Goal: Task Accomplishment & Management: Use online tool/utility

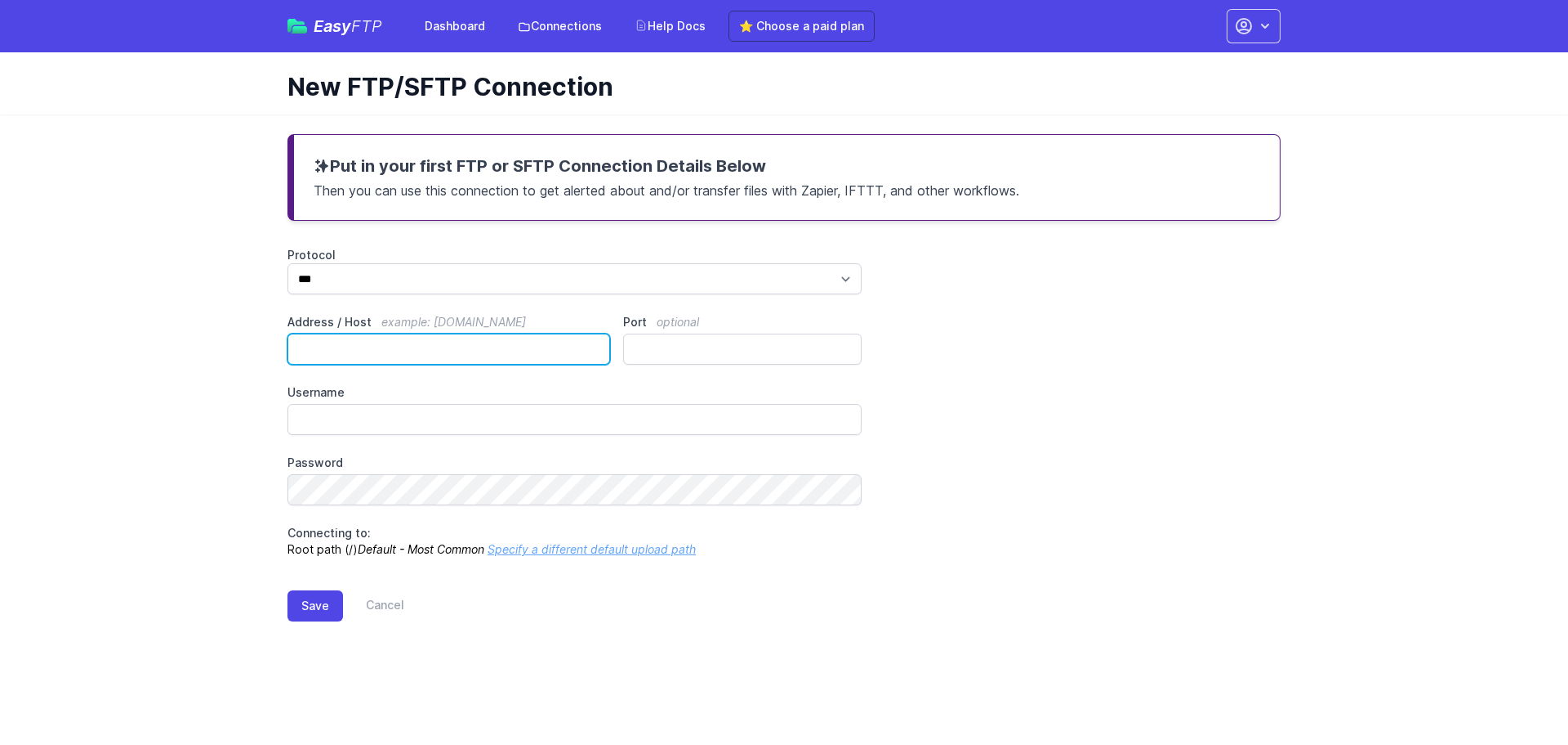
click at [320, 347] on input "Address / Host example: [DOMAIN_NAME]" at bounding box center [448, 349] width 322 height 31
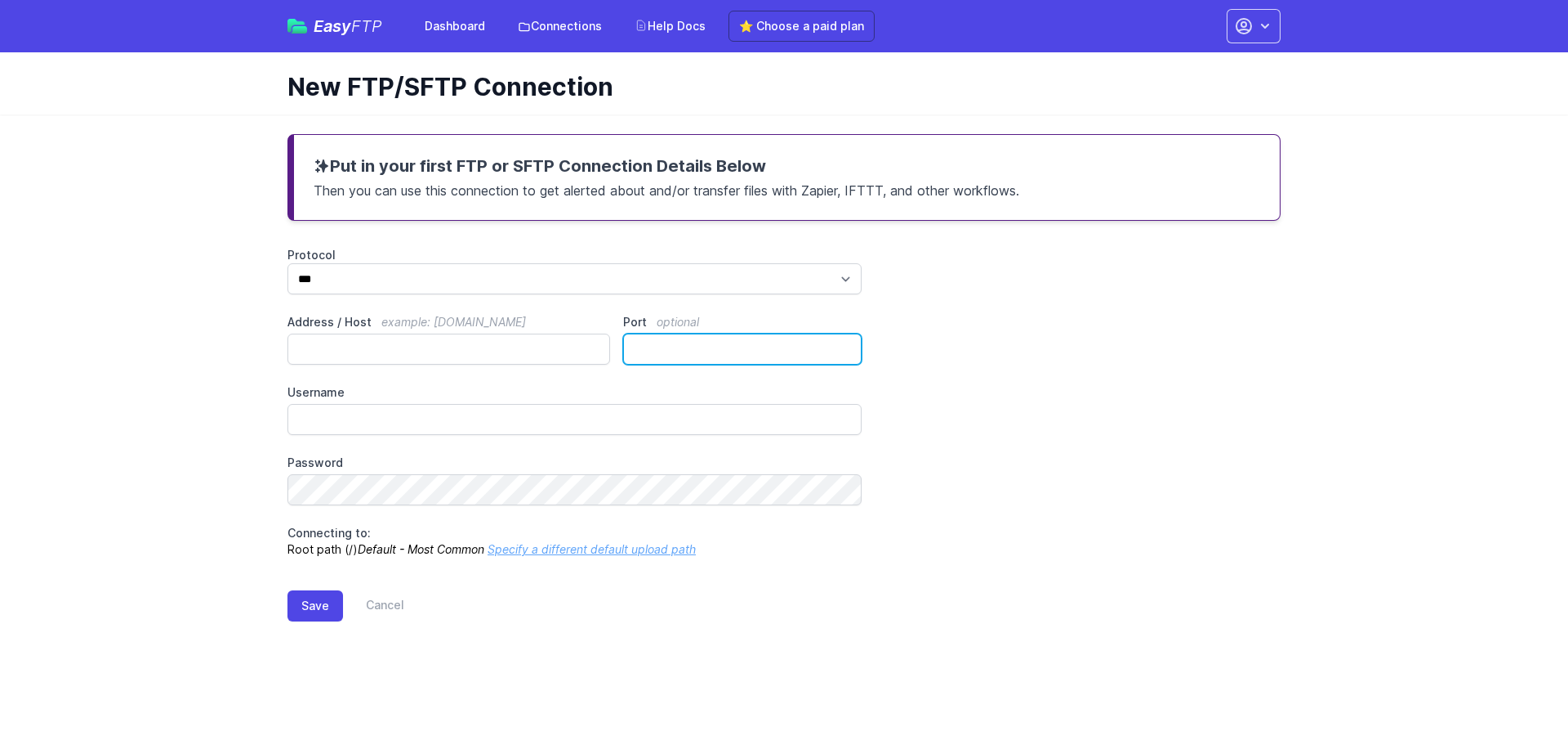
click at [776, 348] on input "Port optional" at bounding box center [743, 349] width 239 height 31
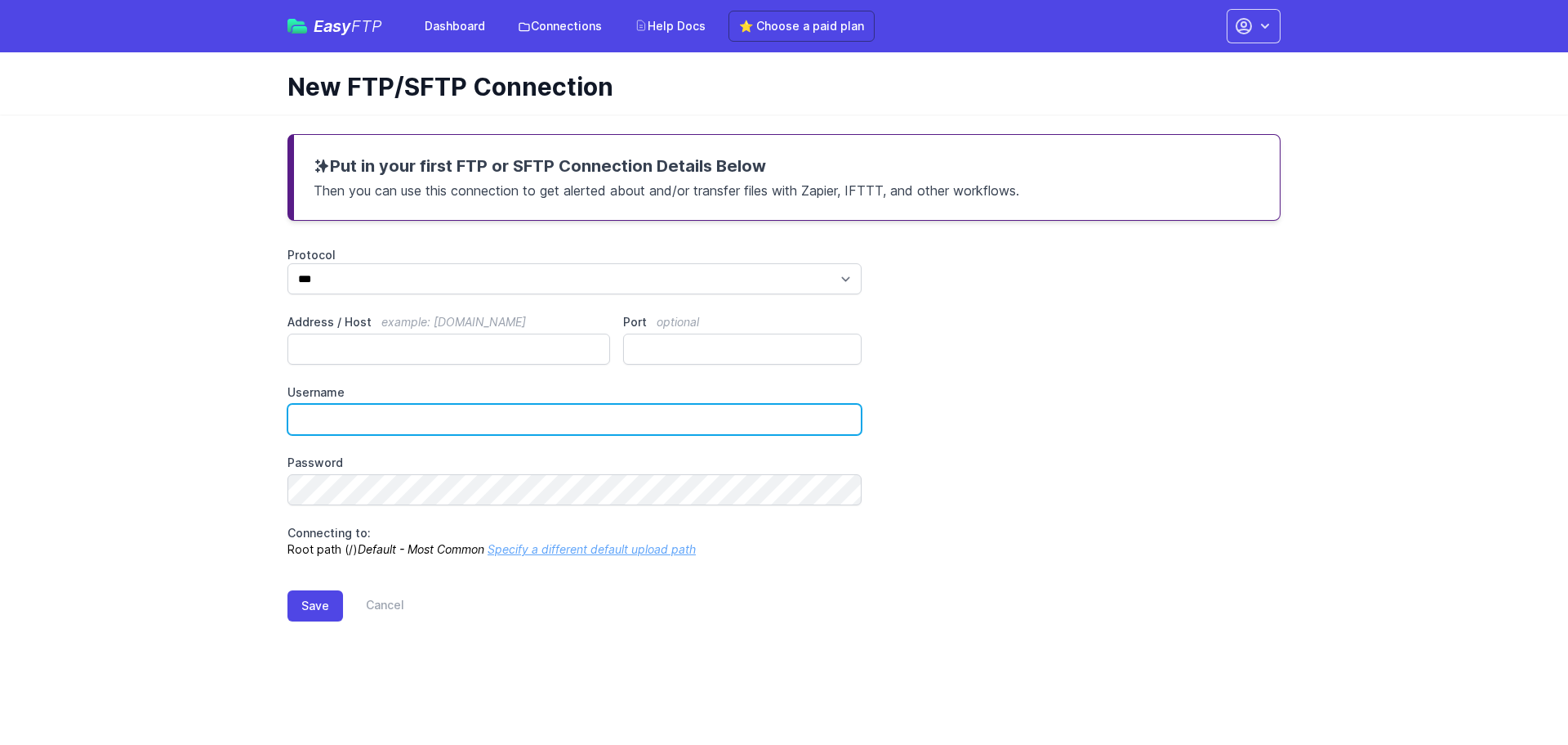
click at [322, 421] on input "Username" at bounding box center [574, 419] width 574 height 31
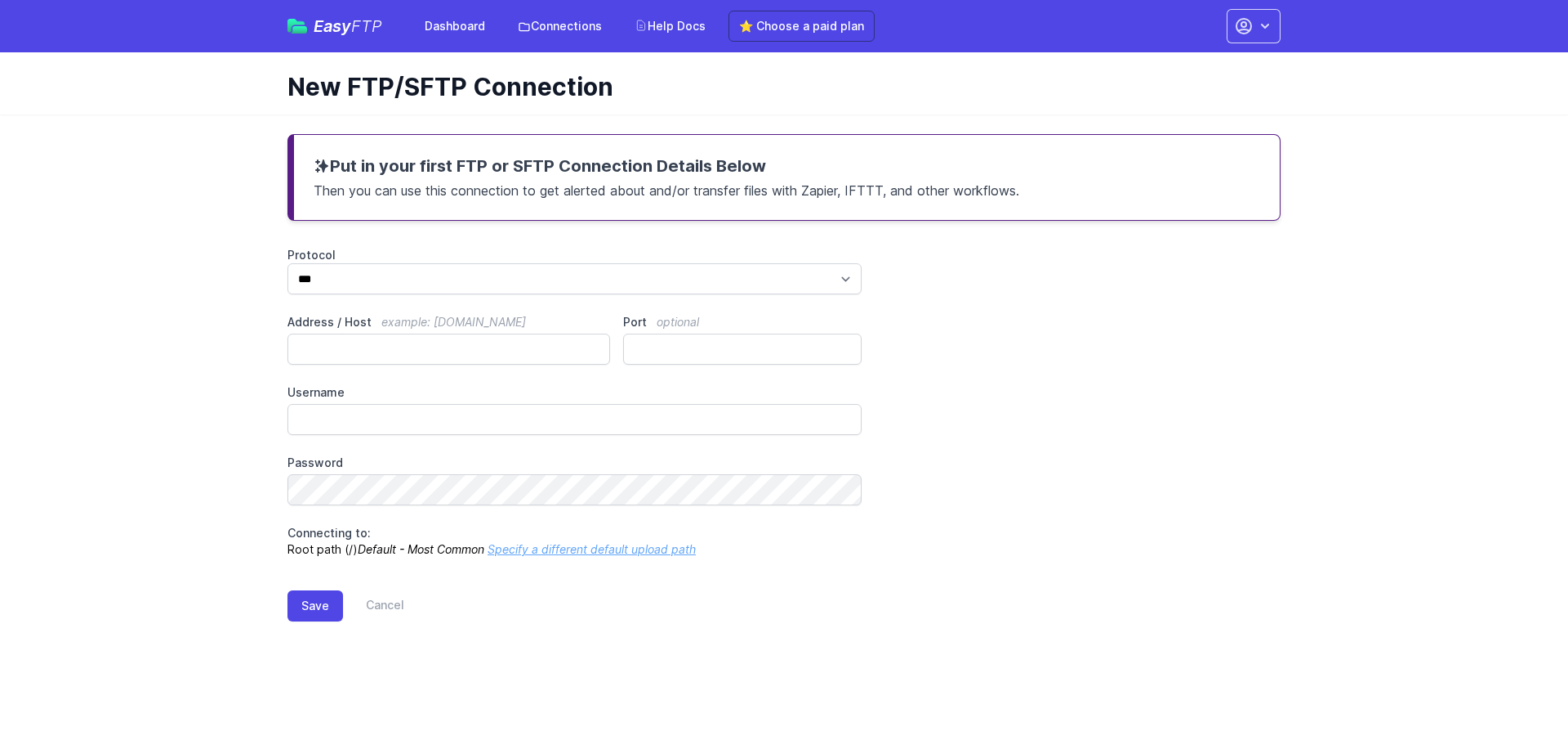
click at [325, 444] on div "Protocol *** **** **** Address / Host example: [DOMAIN_NAME] Port optional User…" at bounding box center [783, 402] width 993 height 310
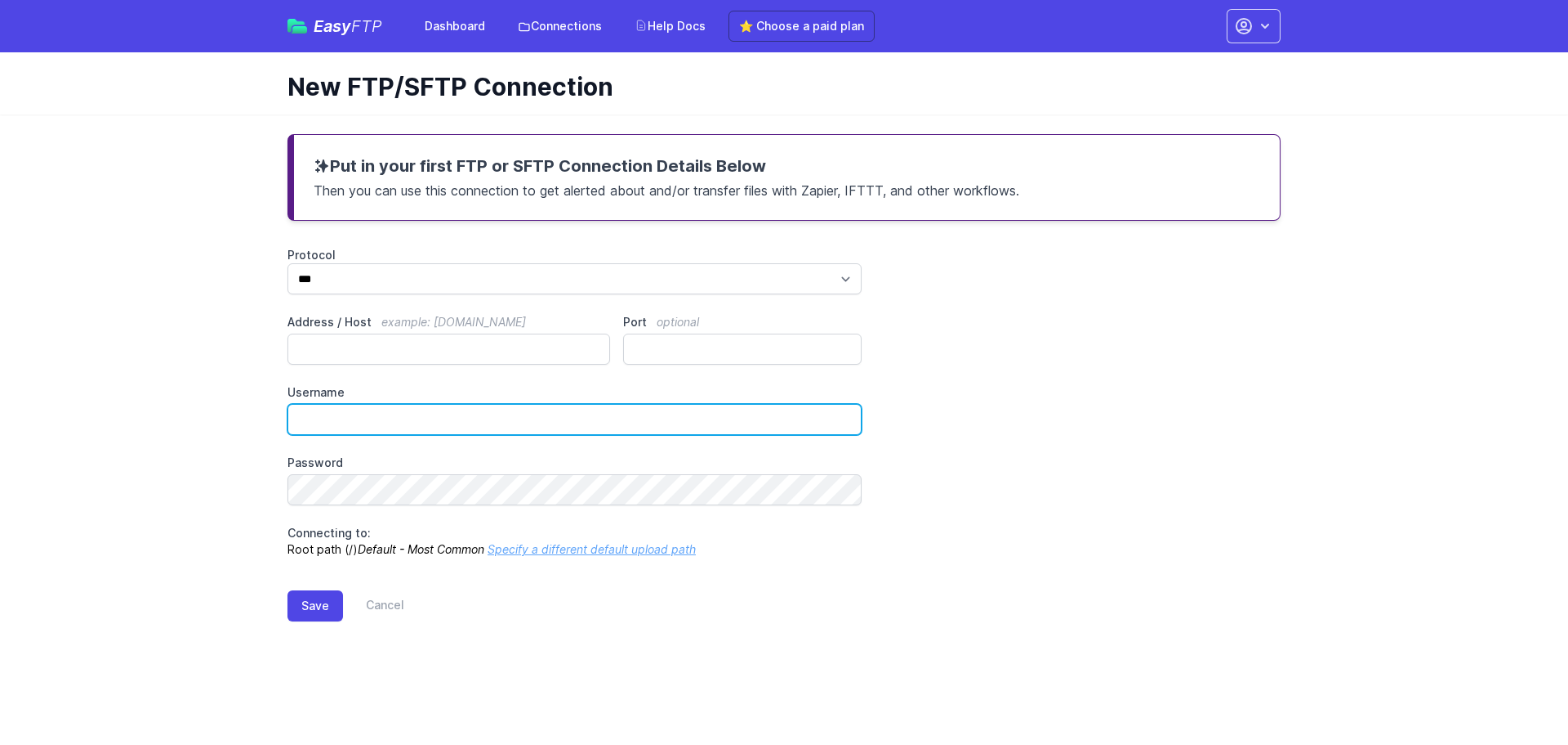
click at [327, 422] on input "Username" at bounding box center [574, 419] width 574 height 31
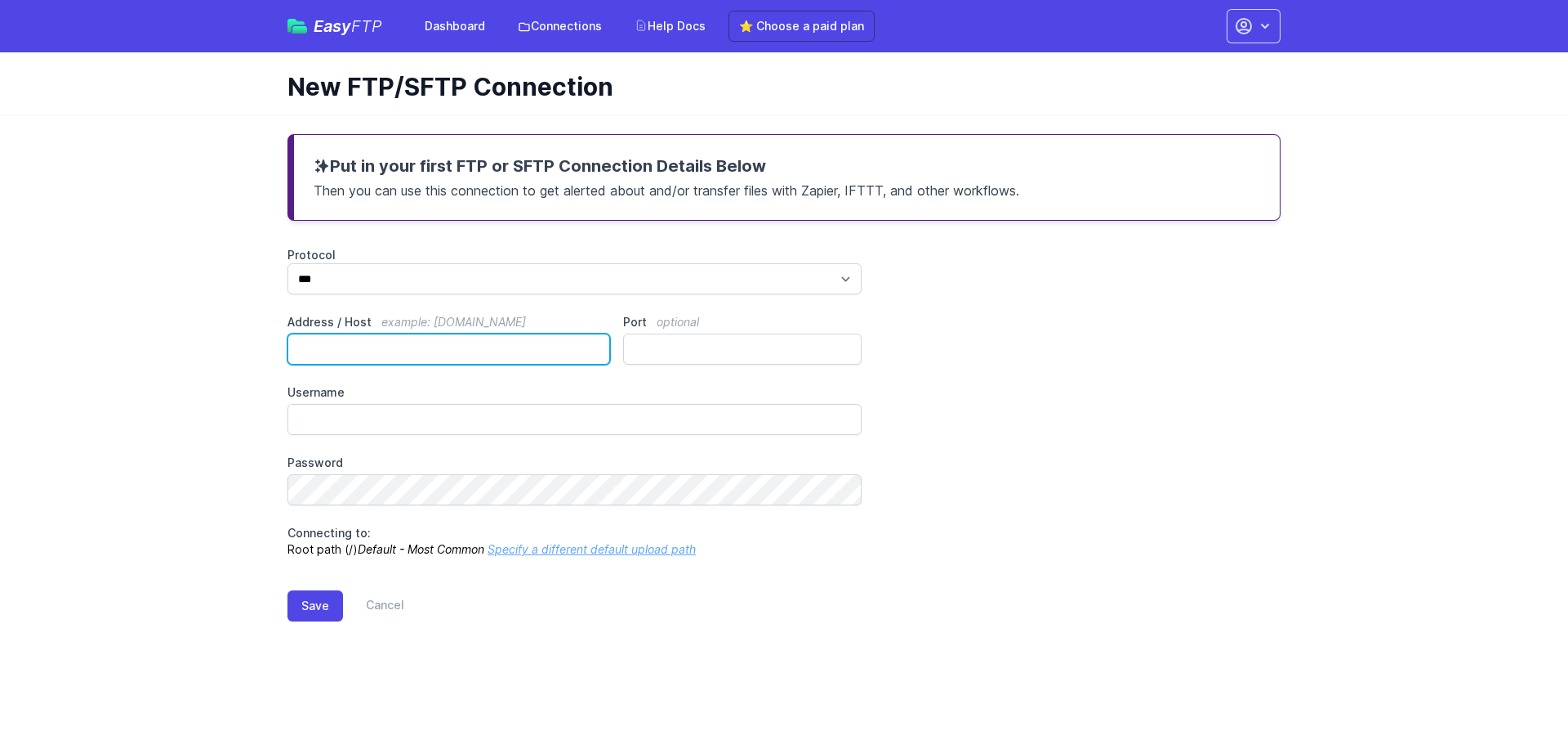
click at [334, 342] on input "Address / Host example: [DOMAIN_NAME]" at bounding box center [448, 349] width 322 height 31
drag, startPoint x: 434, startPoint y: 324, endPoint x: 532, endPoint y: 326, distance: 98.0
click at [526, 326] on span "example: [DOMAIN_NAME]" at bounding box center [454, 321] width 145 height 14
drag, startPoint x: 663, startPoint y: 324, endPoint x: 697, endPoint y: 323, distance: 34.0
click at [697, 323] on span "optional" at bounding box center [678, 321] width 43 height 14
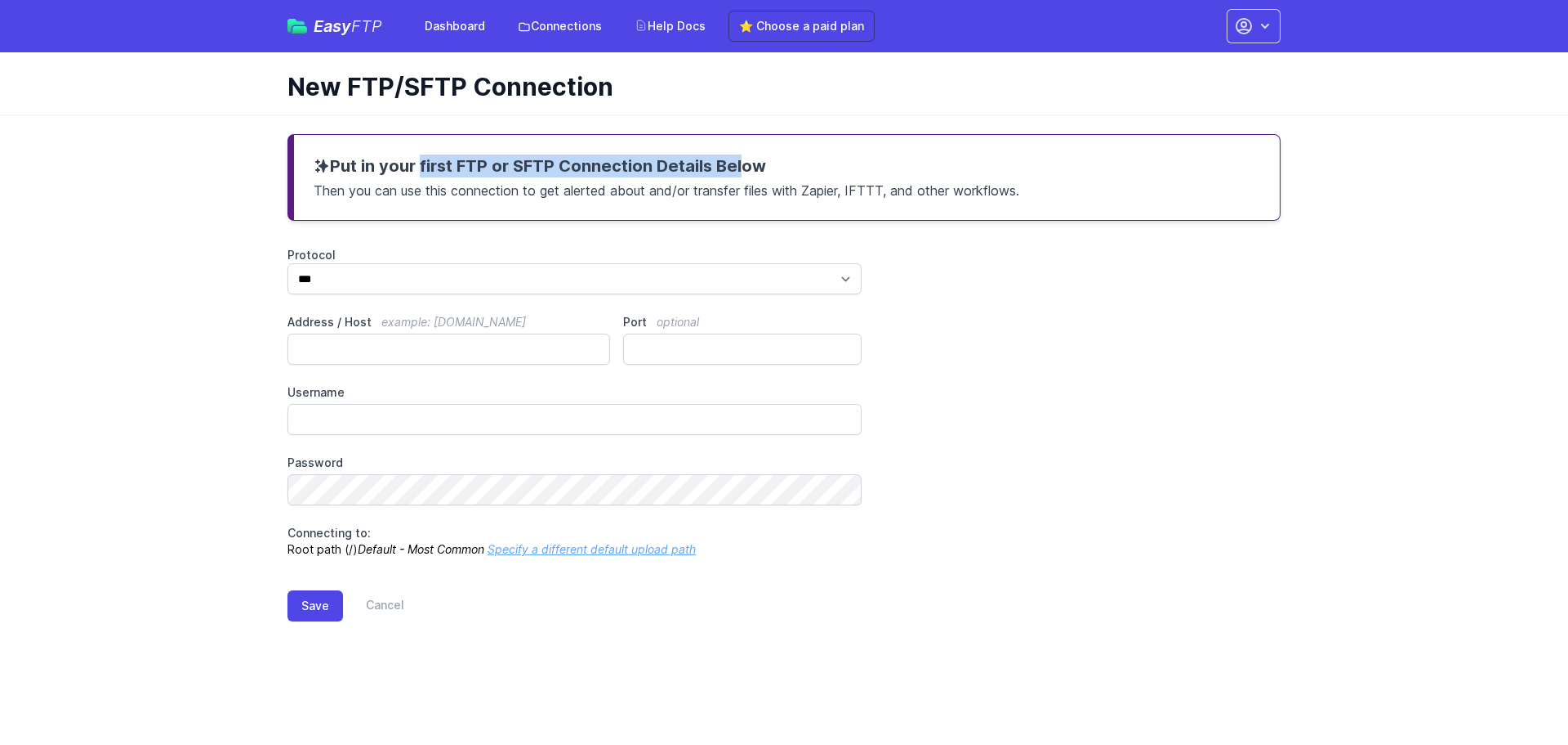
drag, startPoint x: 383, startPoint y: 167, endPoint x: 707, endPoint y: 167, distance: 324.0
click at [707, 167] on h3 "Put in your first FTP or SFTP Connection Details Below" at bounding box center [786, 166] width 947 height 23
click at [558, 553] on link "Specify a different default upload path" at bounding box center [591, 548] width 208 height 14
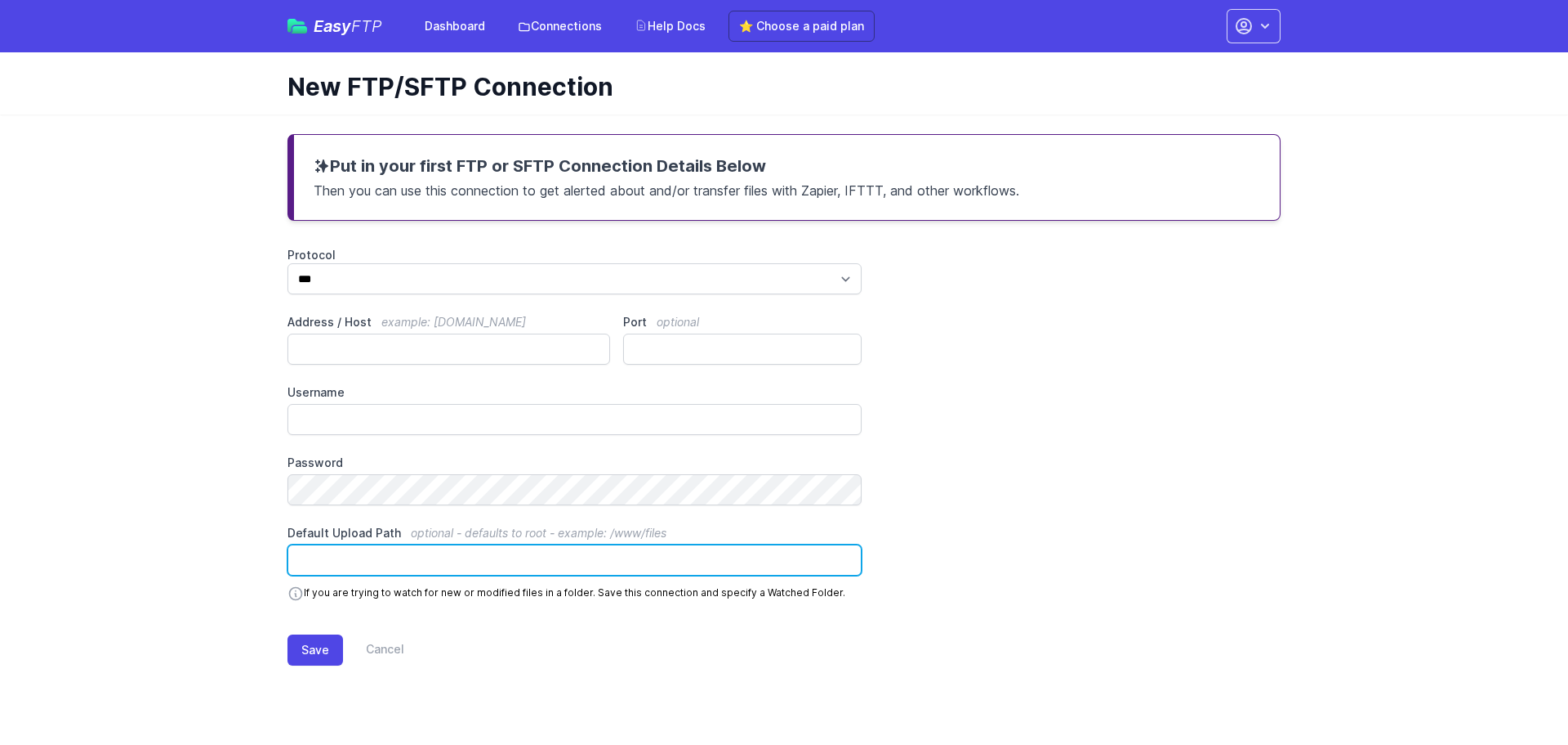
click at [449, 556] on input "Default Upload Path optional - defaults to root - example: /www/files" at bounding box center [574, 560] width 574 height 31
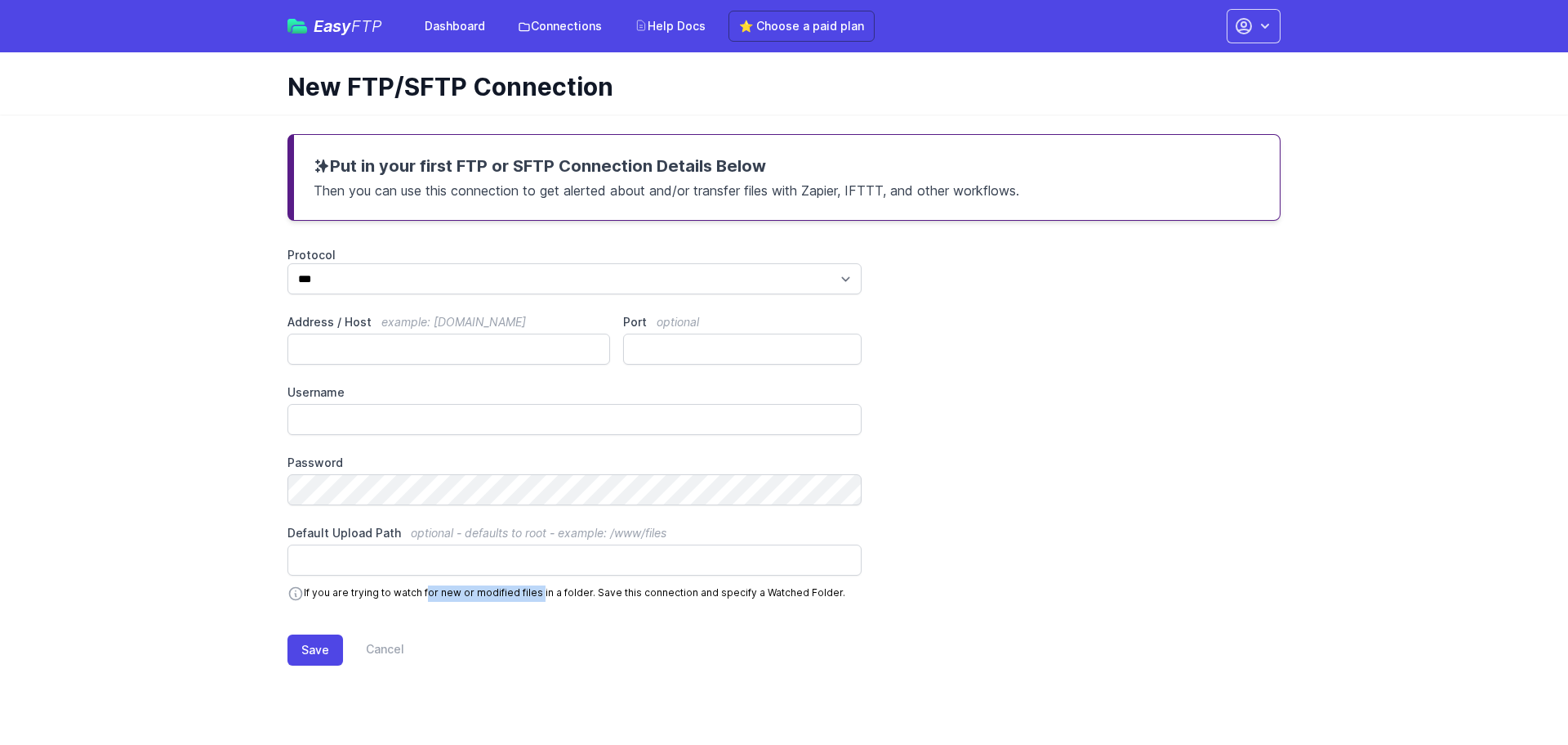
drag, startPoint x: 426, startPoint y: 592, endPoint x: 536, endPoint y: 589, distance: 110.0
click at [536, 589] on p "If you are trying to watch for new or modified files in a folder. Save this con…" at bounding box center [574, 589] width 574 height 26
drag, startPoint x: 682, startPoint y: 595, endPoint x: 722, endPoint y: 594, distance: 40.0
click at [722, 594] on p "If you are trying to watch for new or modified files in a folder. Save this con…" at bounding box center [574, 589] width 574 height 26
drag, startPoint x: 760, startPoint y: 591, endPoint x: 814, endPoint y: 593, distance: 54.0
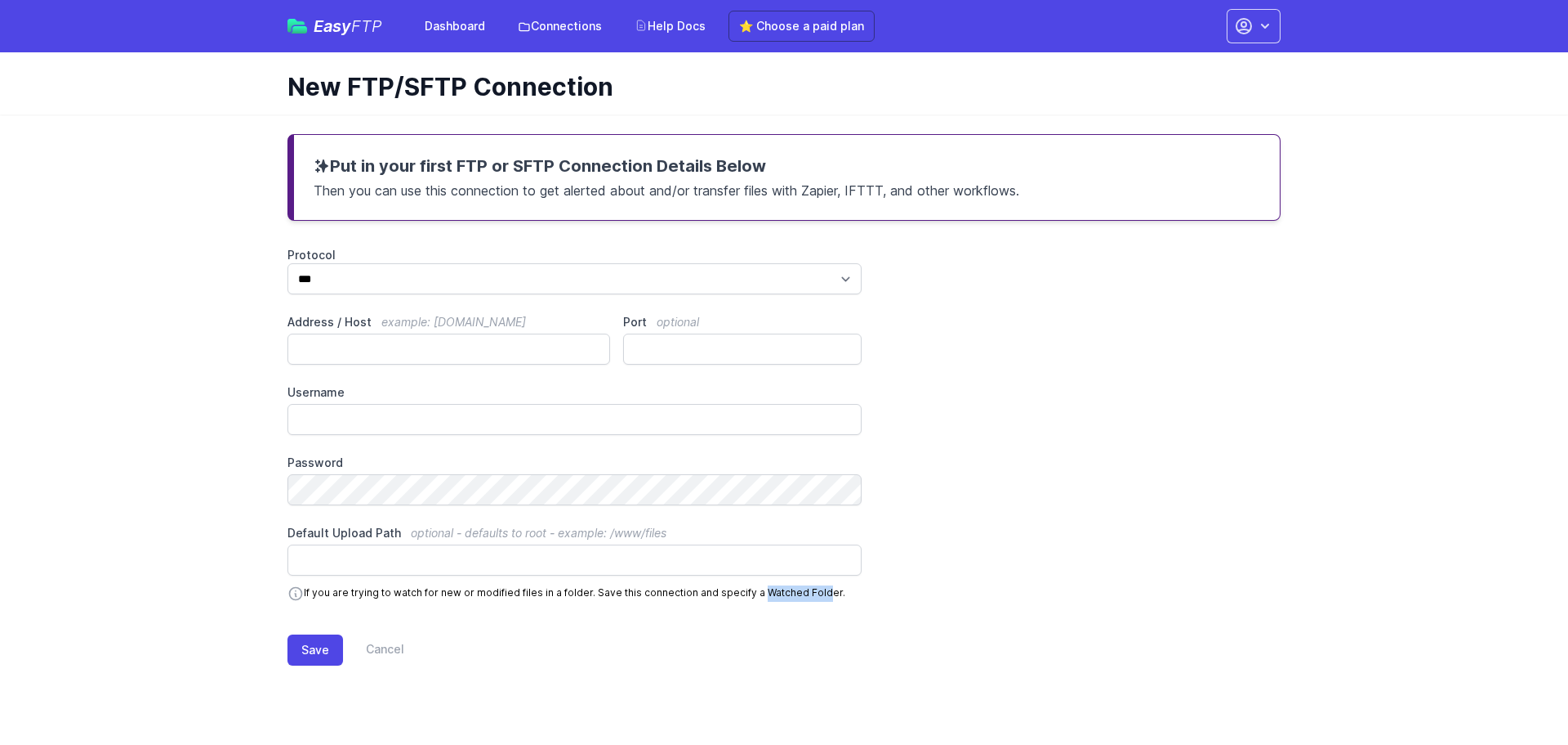
click at [814, 593] on p "If you are trying to watch for new or modified files in a folder. Save this con…" at bounding box center [574, 589] width 574 height 26
click at [590, 598] on p "If you are trying to watch for new or modified files in a folder. Save this con…" at bounding box center [574, 589] width 574 height 26
drag, startPoint x: 340, startPoint y: 589, endPoint x: 566, endPoint y: 603, distance: 226.4
click at [566, 603] on form "Protocol *** **** **** Address / Host example: [DOMAIN_NAME] Port optional User…" at bounding box center [783, 469] width 993 height 445
click at [565, 594] on p "If you are trying to watch for new or modified files in a folder. Save this con…" at bounding box center [574, 589] width 574 height 26
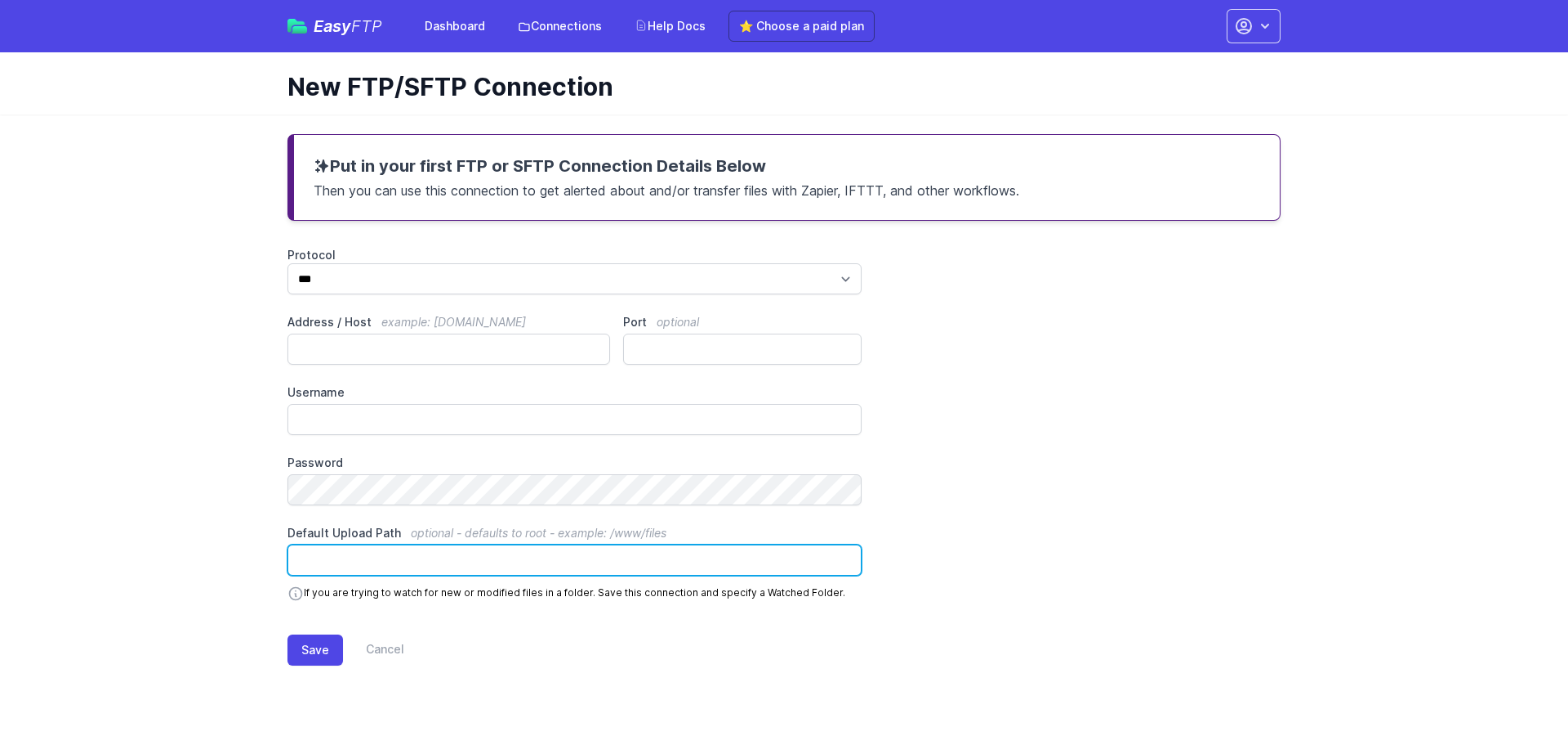
click at [405, 566] on input "Default Upload Path optional - defaults to root - example: /www/files" at bounding box center [574, 560] width 574 height 31
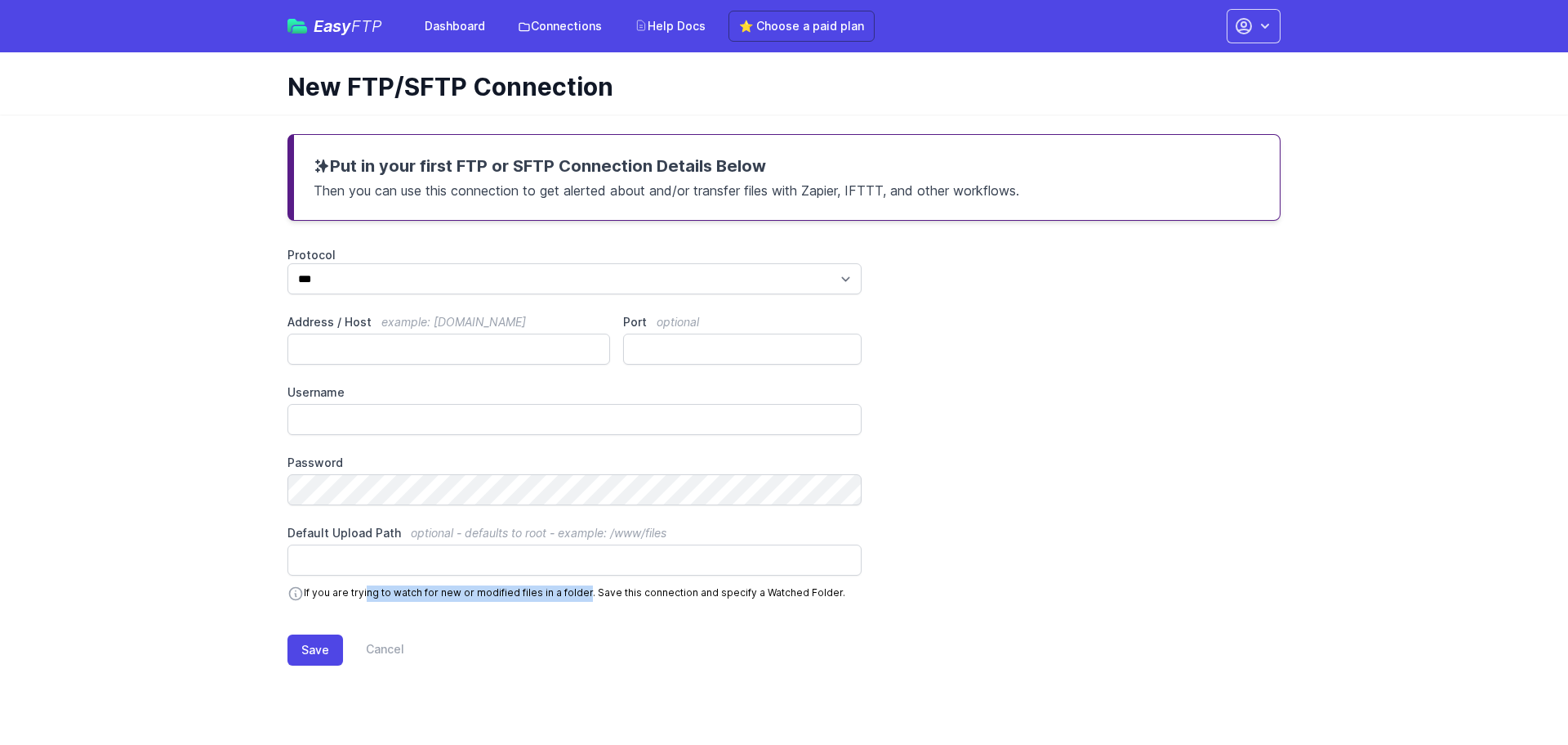
drag, startPoint x: 364, startPoint y: 594, endPoint x: 580, endPoint y: 594, distance: 216.0
click at [580, 594] on p "If you are trying to watch for new or modified files in a folder. Save this con…" at bounding box center [574, 589] width 574 height 26
drag, startPoint x: 596, startPoint y: 594, endPoint x: 749, endPoint y: 598, distance: 153.1
click at [749, 598] on p "If you are trying to watch for new or modified files in a folder. Save this con…" at bounding box center [574, 589] width 574 height 26
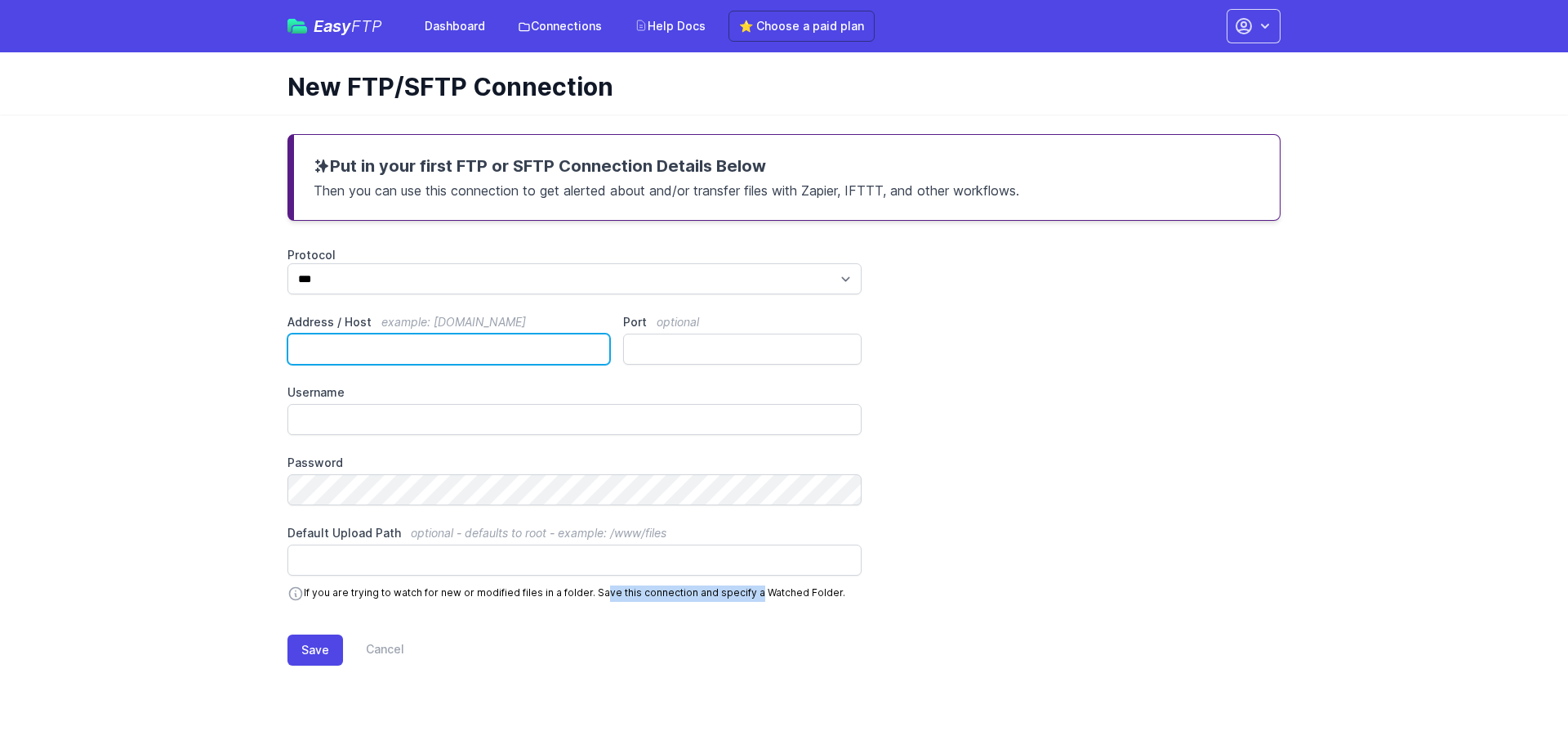
click at [355, 347] on input "Address / Host example: [DOMAIN_NAME]" at bounding box center [448, 349] width 322 height 31
paste input "**********"
type input "**********"
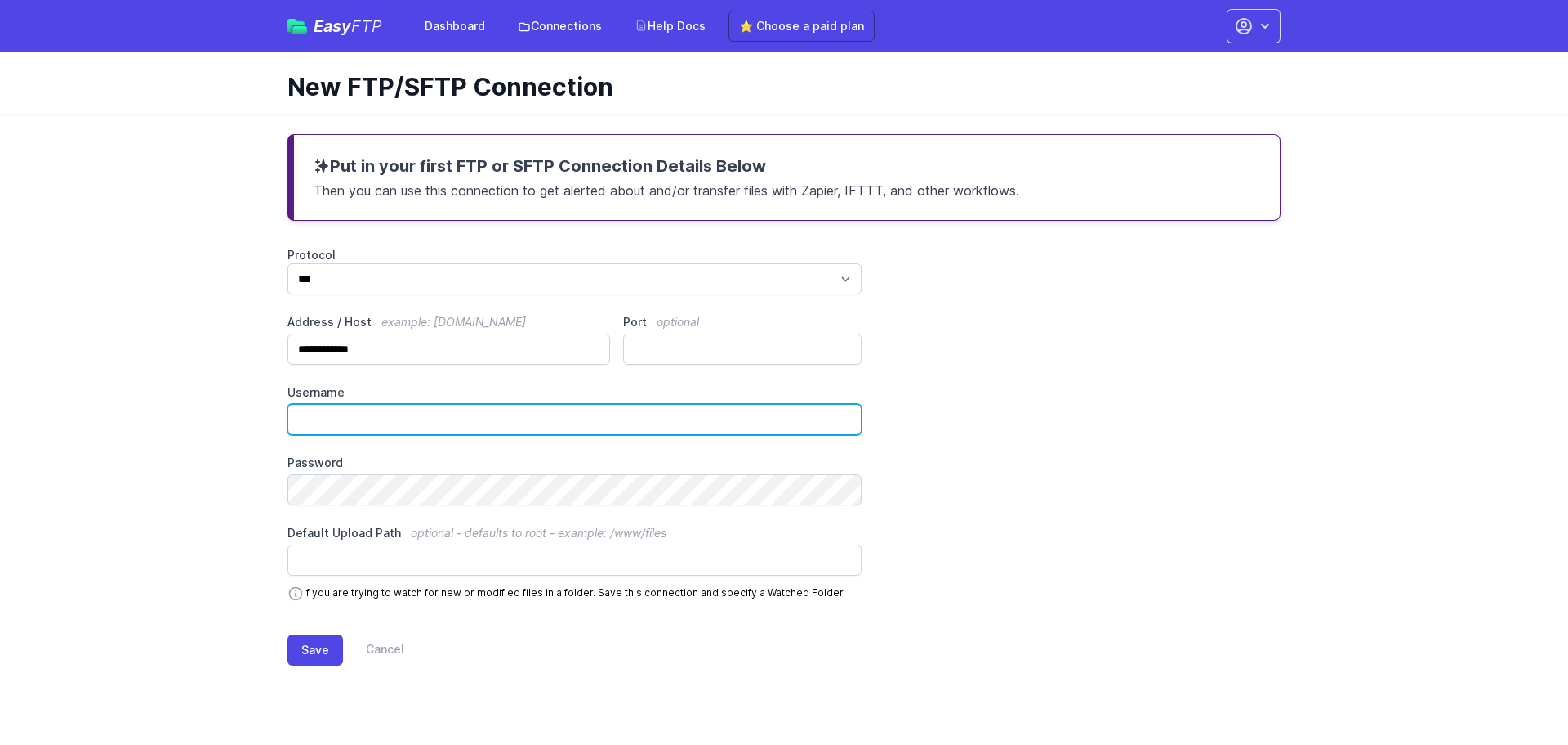
click at [359, 423] on input "Username" at bounding box center [574, 419] width 574 height 31
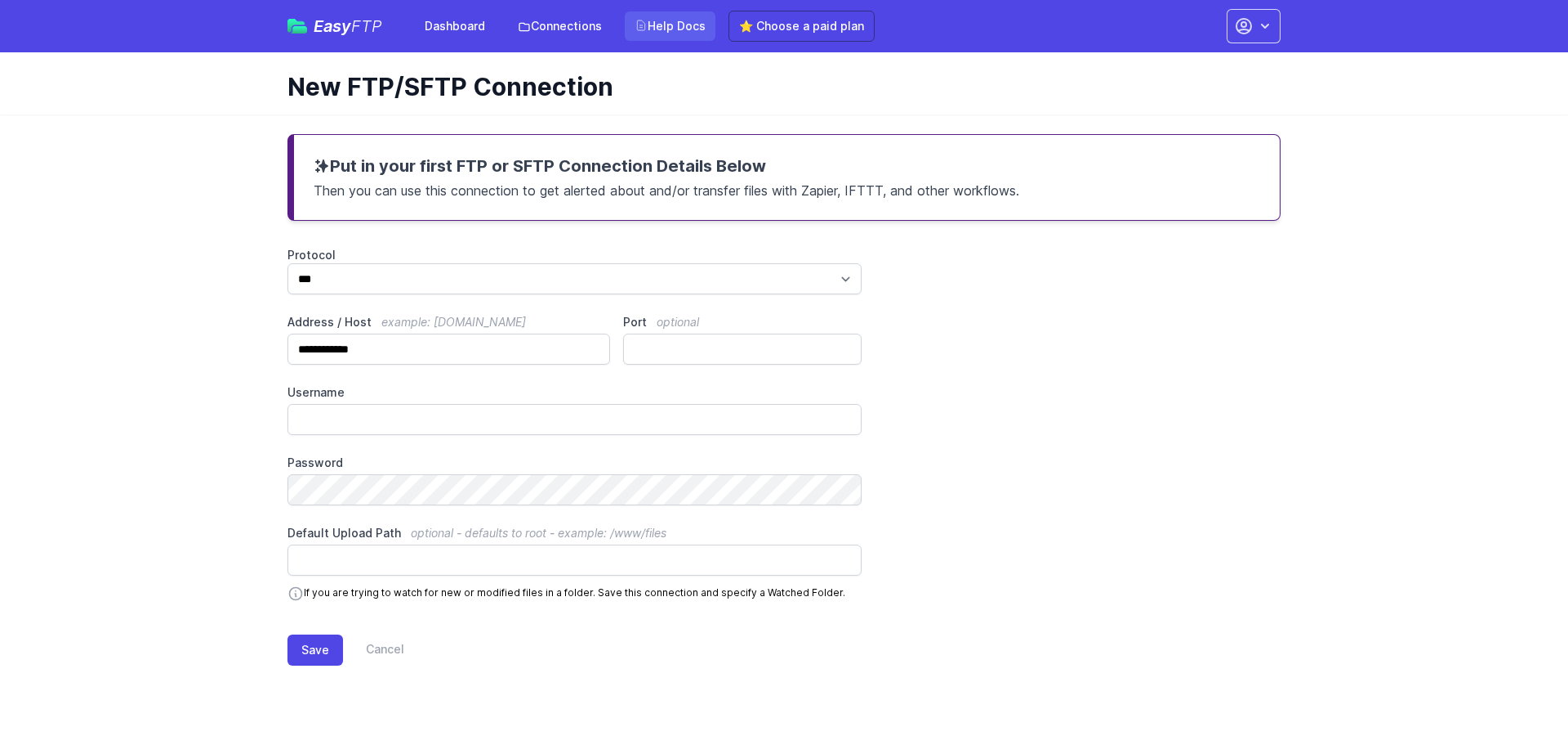
click at [661, 26] on link "Help Docs" at bounding box center [670, 26] width 90 height 30
drag, startPoint x: 463, startPoint y: 169, endPoint x: 489, endPoint y: 168, distance: 26.0
click at [489, 168] on h3 "Put in your first FTP or SFTP Connection Details Below" at bounding box center [786, 166] width 947 height 23
drag, startPoint x: 515, startPoint y: 165, endPoint x: 554, endPoint y: 164, distance: 39.0
click at [554, 164] on h3 "Put in your first FTP or SFTP Connection Details Below" at bounding box center [786, 166] width 947 height 23
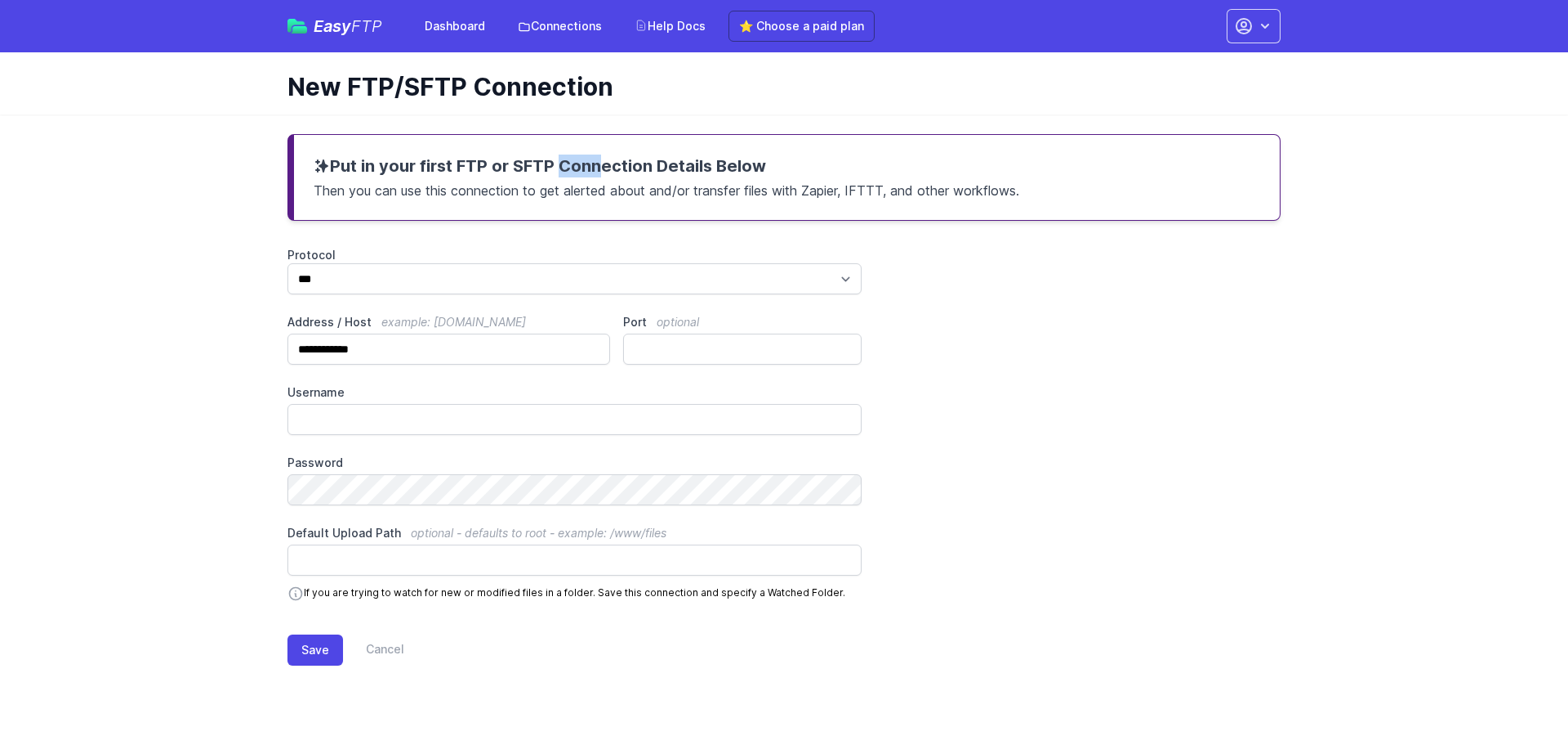
drag, startPoint x: 643, startPoint y: 165, endPoint x: 771, endPoint y: 166, distance: 128.0
click at [771, 166] on h3 "Put in your first FTP or SFTP Connection Details Below" at bounding box center [786, 166] width 947 height 23
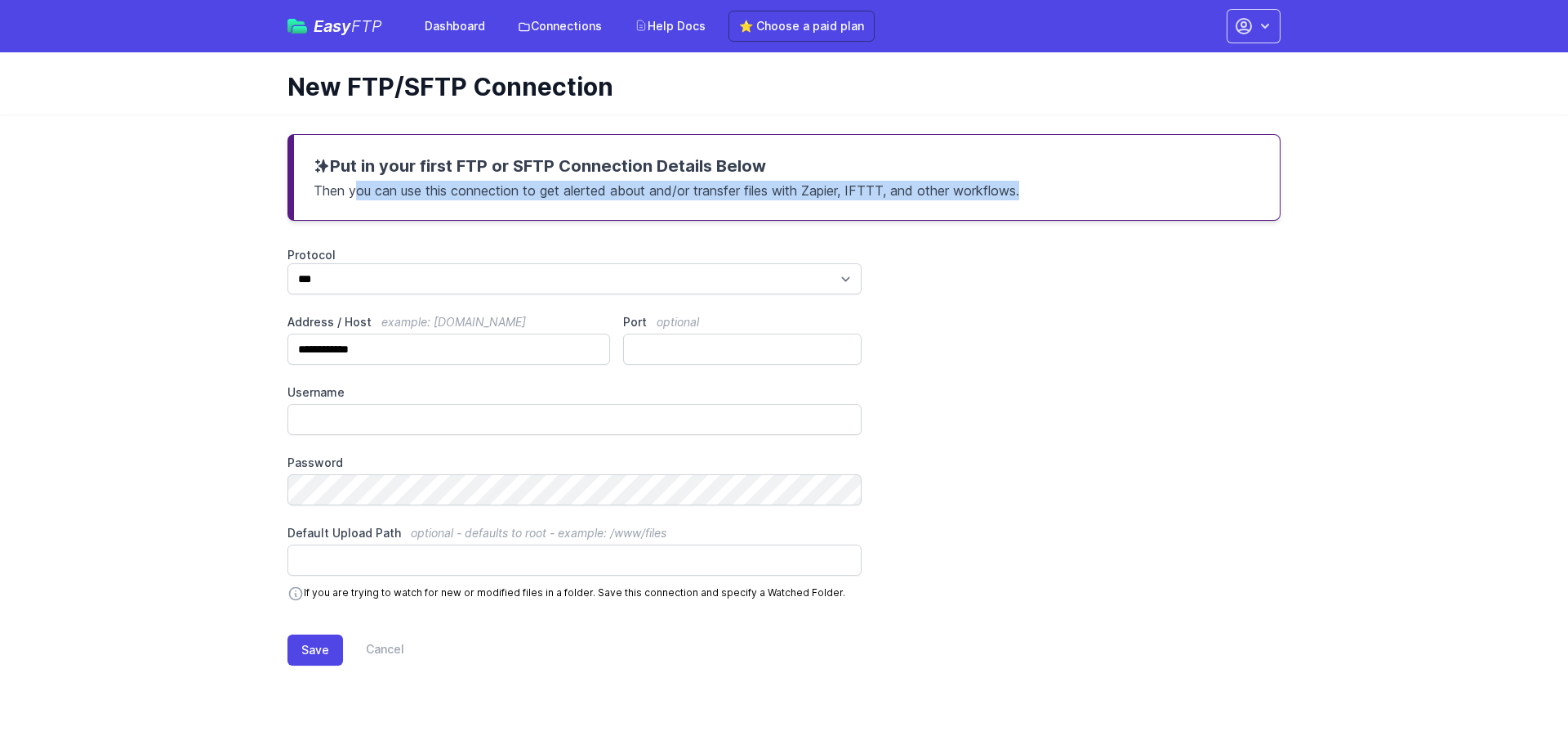
drag, startPoint x: 356, startPoint y: 191, endPoint x: 1040, endPoint y: 195, distance: 684.0
click at [1040, 195] on p "Then you can use this connection to get alerted about and/or transfer files wit…" at bounding box center [786, 189] width 947 height 23
click at [930, 184] on p "Then you can use this connection to get alerted about and/or transfer files wit…" at bounding box center [786, 189] width 947 height 23
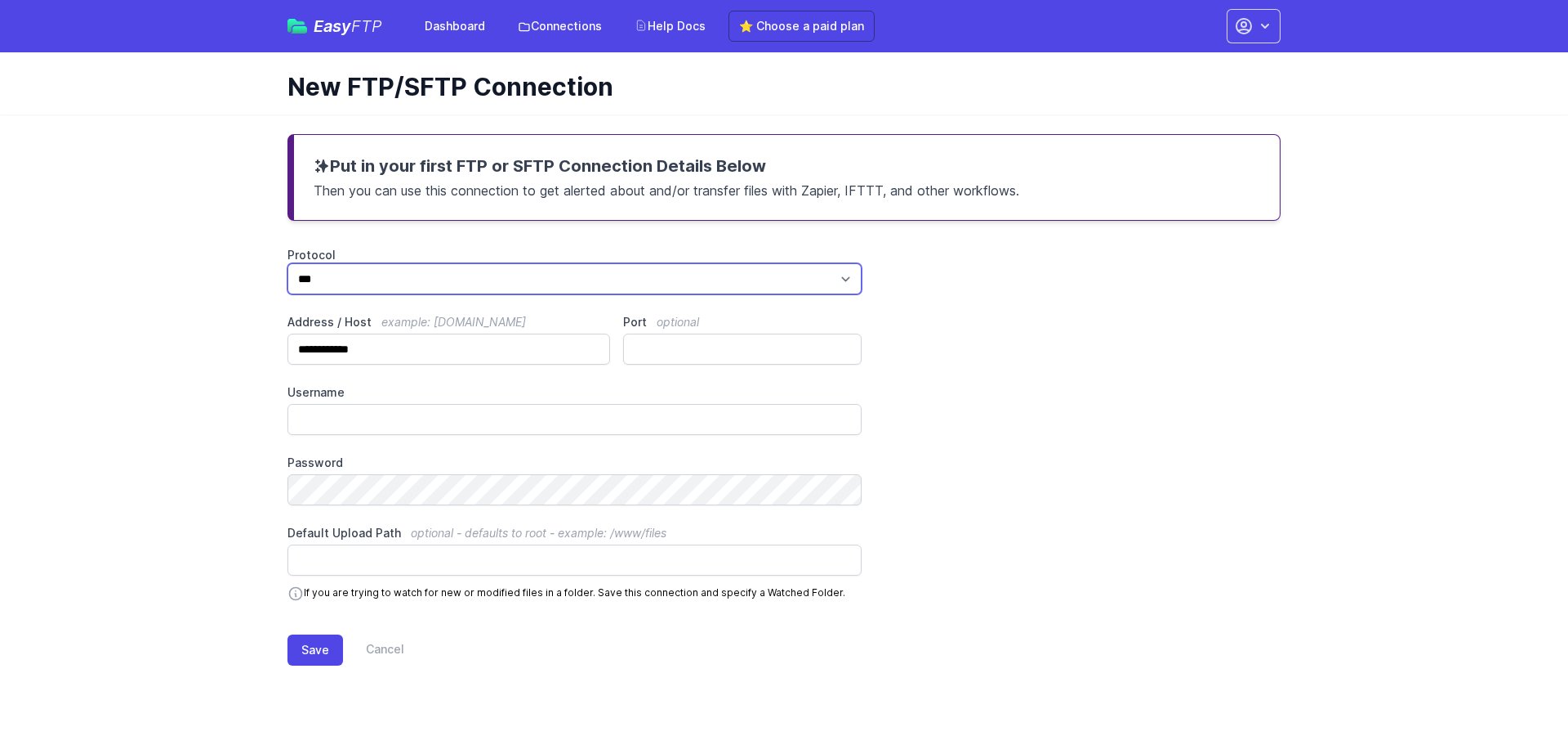
click at [349, 280] on select "*** **** ****" at bounding box center [574, 279] width 574 height 31
select select "****"
click at [287, 263] on select "*** **** ****" at bounding box center [574, 279] width 574 height 31
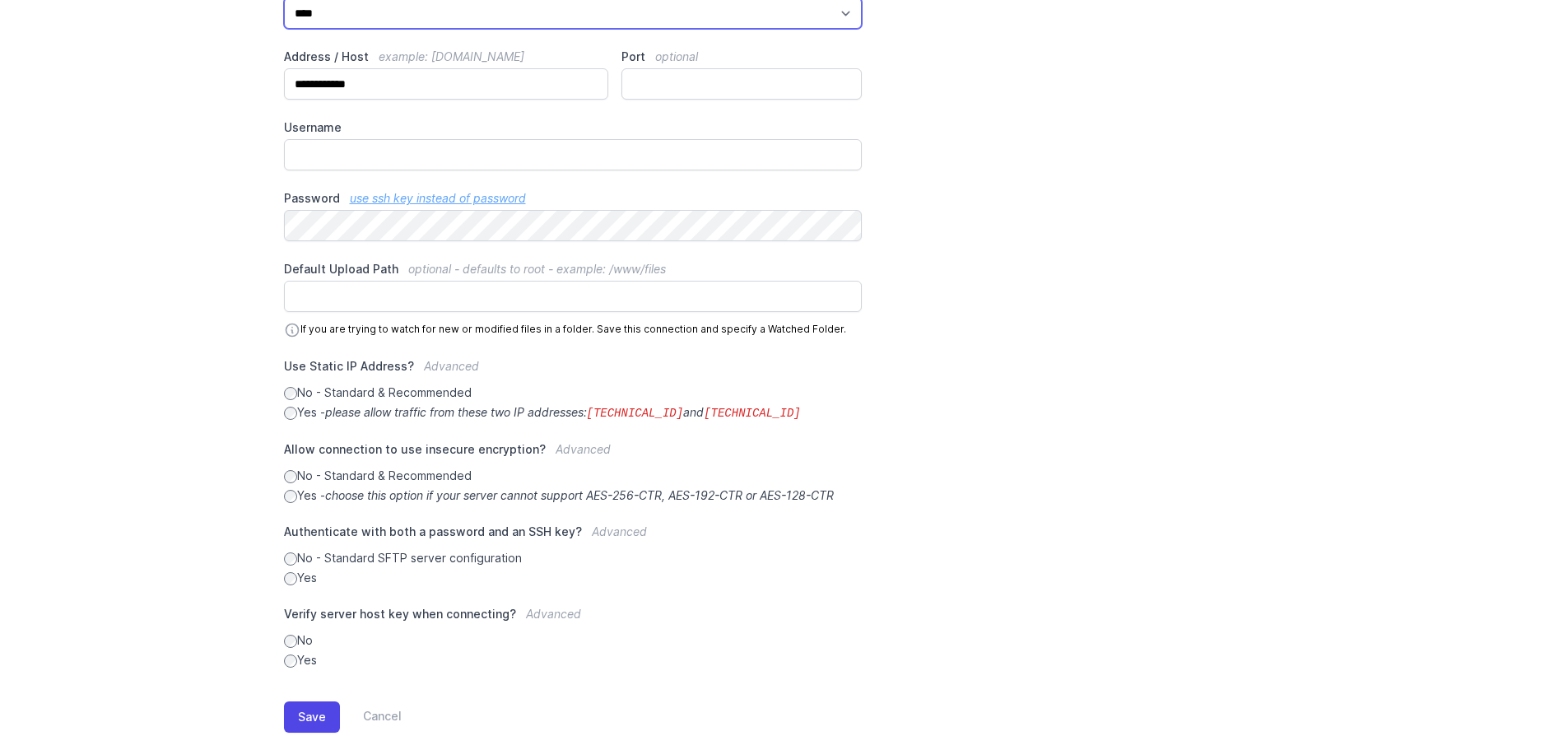
scroll to position [296, 0]
